Goal: Task Accomplishment & Management: Complete application form

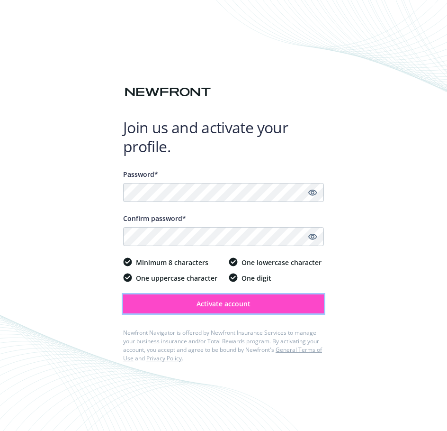
click at [197, 307] on span "Activate account" at bounding box center [224, 303] width 54 height 9
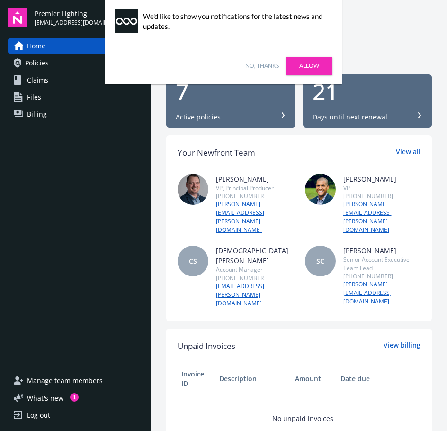
click at [261, 62] on link "No, thanks" at bounding box center [262, 66] width 34 height 9
